Goal: Task Accomplishment & Management: Use online tool/utility

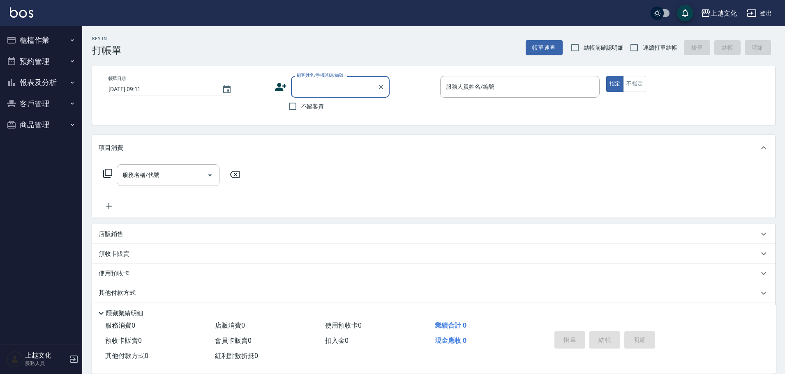
click at [38, 36] on button "櫃檯作業" at bounding box center [41, 40] width 76 height 21
click at [38, 37] on button "櫃檯作業" at bounding box center [41, 40] width 76 height 21
click at [37, 41] on button "櫃檯作業" at bounding box center [41, 40] width 76 height 21
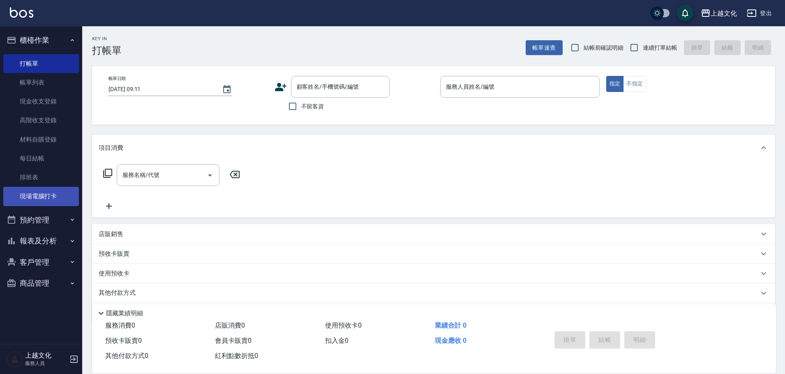
click at [60, 197] on link "現場電腦打卡" at bounding box center [41, 196] width 76 height 19
click at [60, 196] on link "現場電腦打卡" at bounding box center [41, 196] width 76 height 19
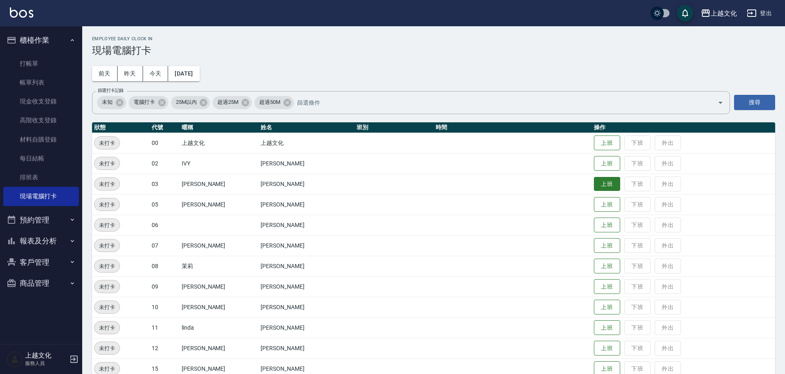
click at [606, 189] on button "上班" at bounding box center [607, 184] width 26 height 14
click at [602, 159] on button "上班" at bounding box center [607, 164] width 26 height 14
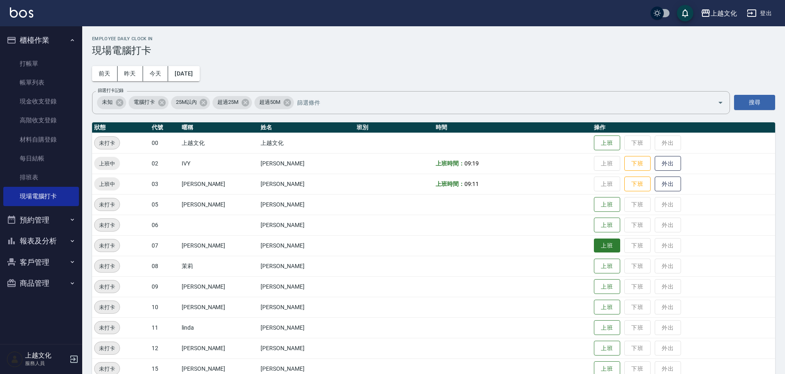
click at [594, 248] on button "上班" at bounding box center [607, 246] width 26 height 14
